Goal: Task Accomplishment & Management: Manage account settings

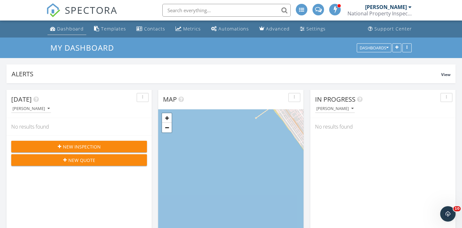
click at [71, 30] on div "Dashboard" at bounding box center [70, 29] width 27 height 6
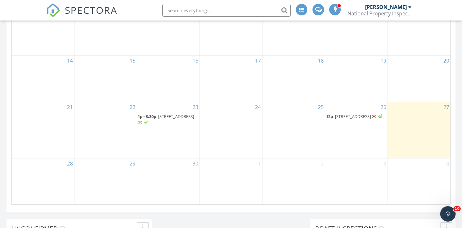
scroll to position [385, 0]
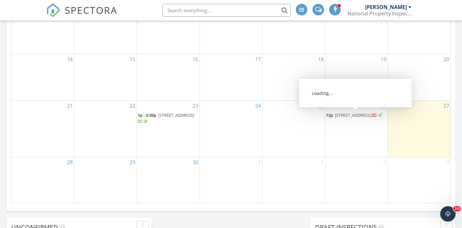
click at [351, 116] on span "419 Calle Familia, San Clemente 92672" at bounding box center [353, 115] width 36 height 6
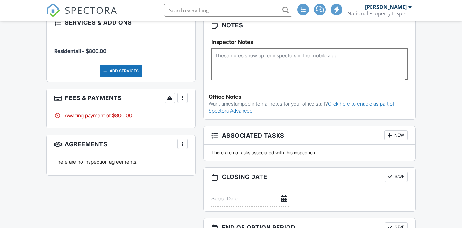
click at [181, 95] on div at bounding box center [182, 98] width 6 height 6
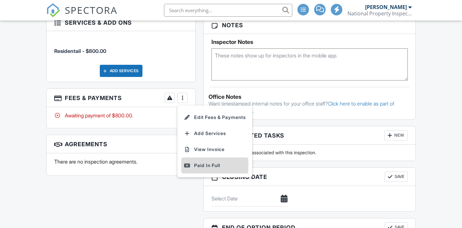
click at [197, 162] on div "Paid In Full" at bounding box center [215, 166] width 62 height 8
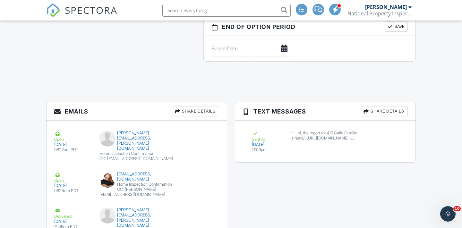
scroll to position [698, 0]
